Goal: Task Accomplishment & Management: Manage account settings

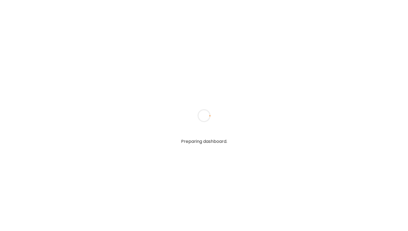
type input "**********"
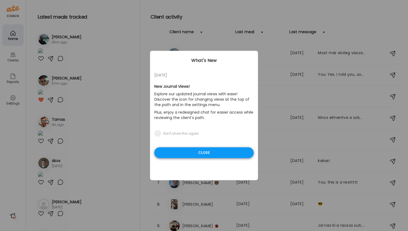
click at [206, 156] on div "Close" at bounding box center [203, 152] width 99 height 11
